Goal: Information Seeking & Learning: Learn about a topic

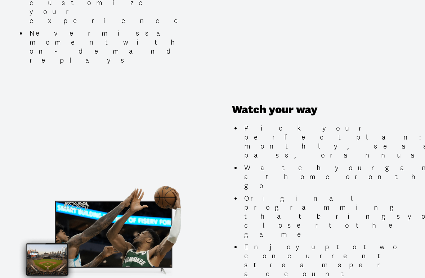
scroll to position [656, 0]
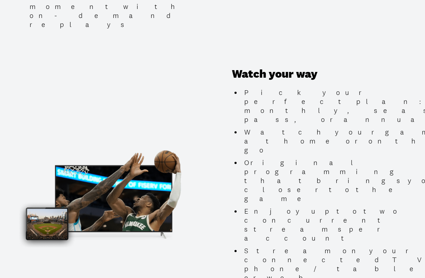
scroll to position [693, 0]
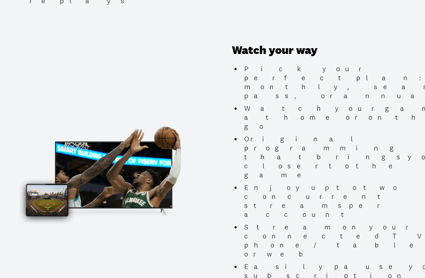
scroll to position [723, 0]
